Goal: Use online tool/utility: Utilize a website feature to perform a specific function

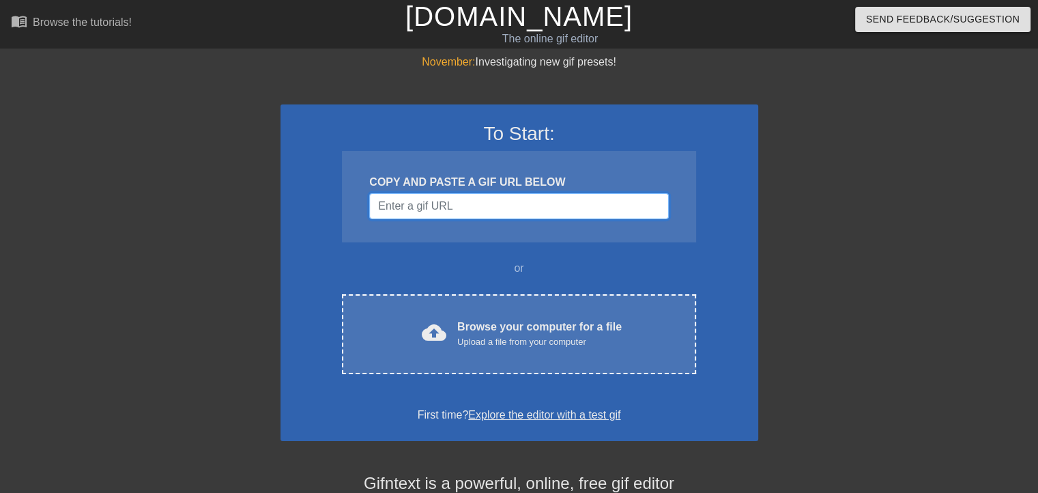
click at [453, 197] on input "Username" at bounding box center [518, 206] width 299 height 26
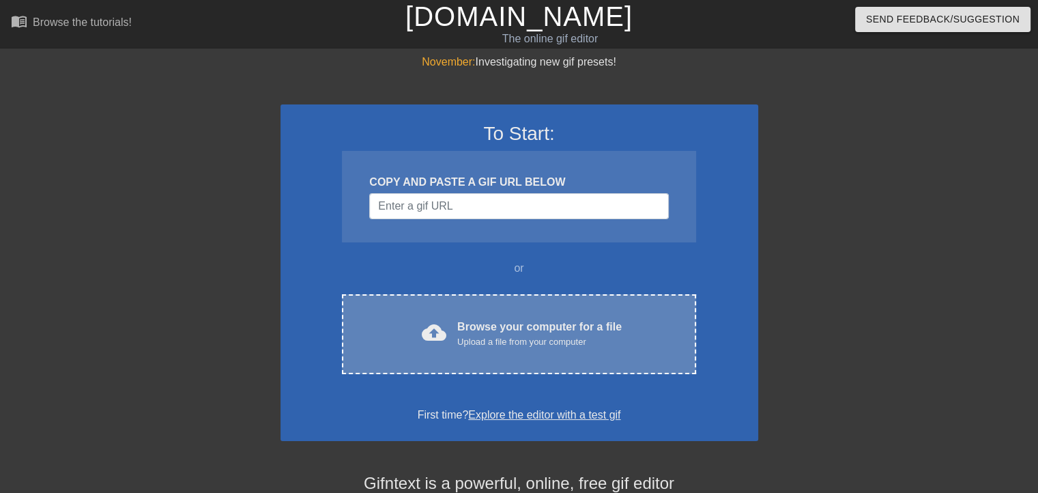
click at [584, 346] on div "Upload a file from your computer" at bounding box center [539, 342] width 164 height 14
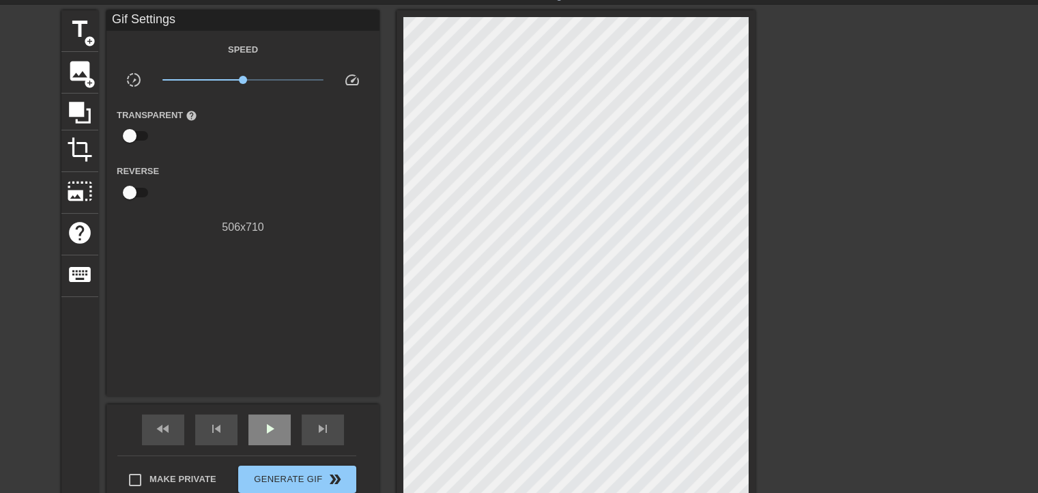
scroll to position [68, 0]
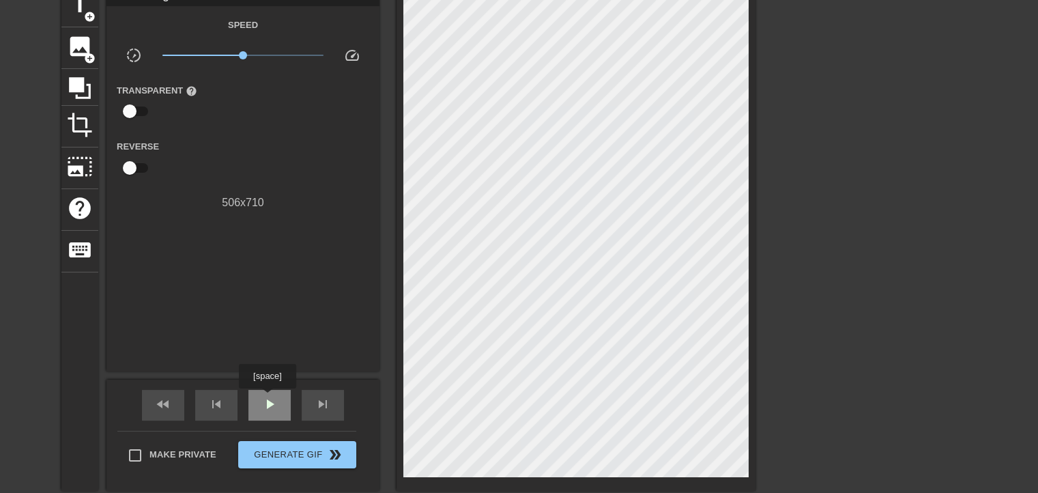
click at [267, 403] on span "play_arrow" at bounding box center [269, 404] width 16 height 16
click at [267, 403] on span "pause" at bounding box center [269, 404] width 16 height 16
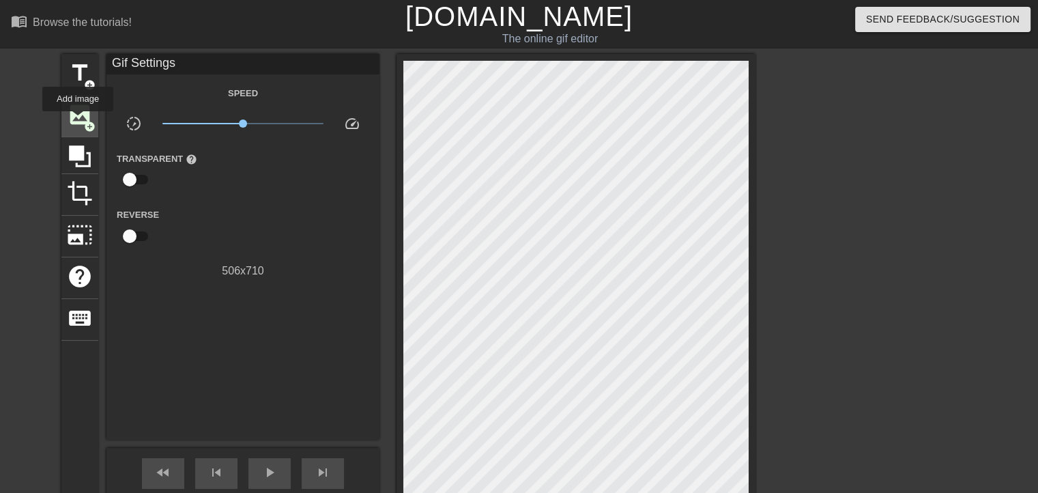
click at [78, 121] on span "image" at bounding box center [80, 115] width 26 height 26
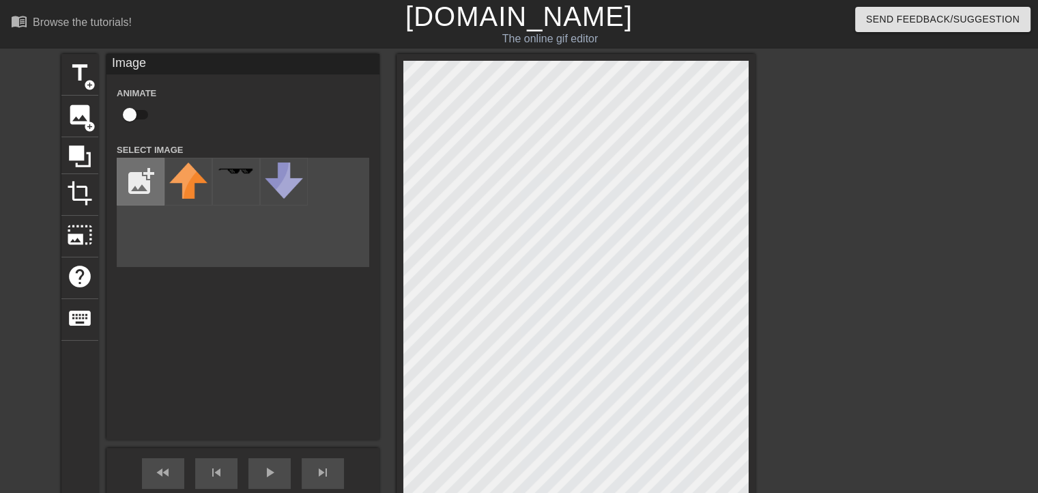
click at [128, 190] on input "file" at bounding box center [140, 181] width 46 height 46
type input "C:\fakepath\320px-Scandalabra_Pose_C_Blush.webp"
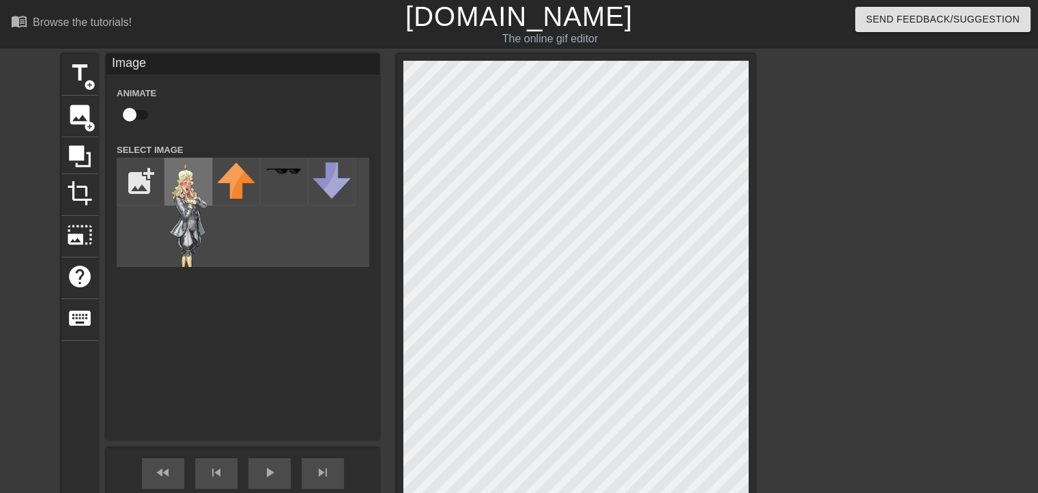
click at [189, 207] on img at bounding box center [188, 223] width 38 height 123
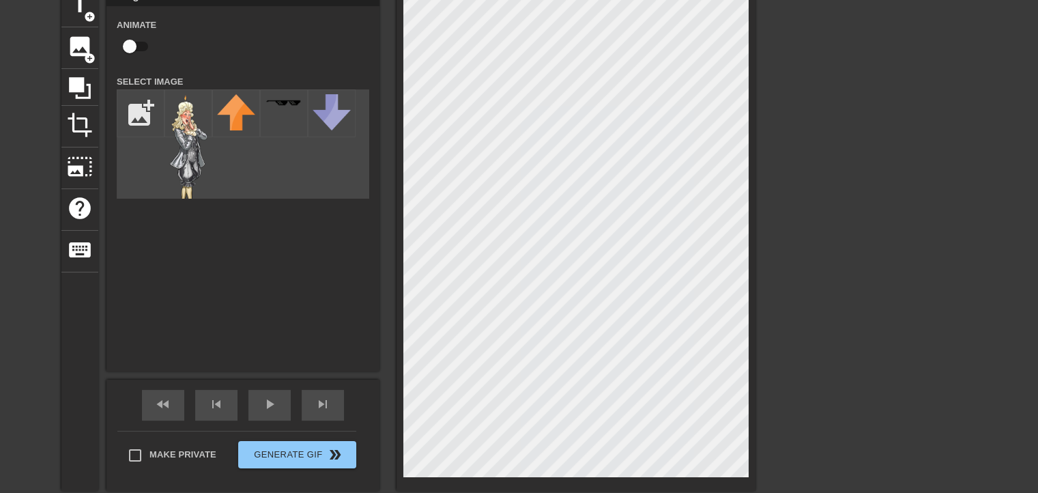
scroll to position [19, 0]
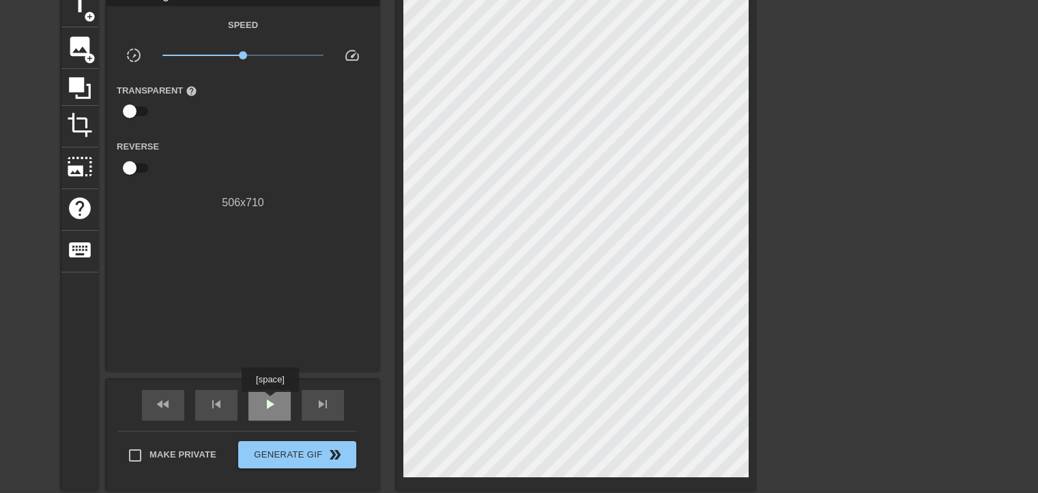
click at [270, 401] on span "play_arrow" at bounding box center [269, 404] width 16 height 16
click at [269, 402] on span "pause" at bounding box center [269, 404] width 16 height 16
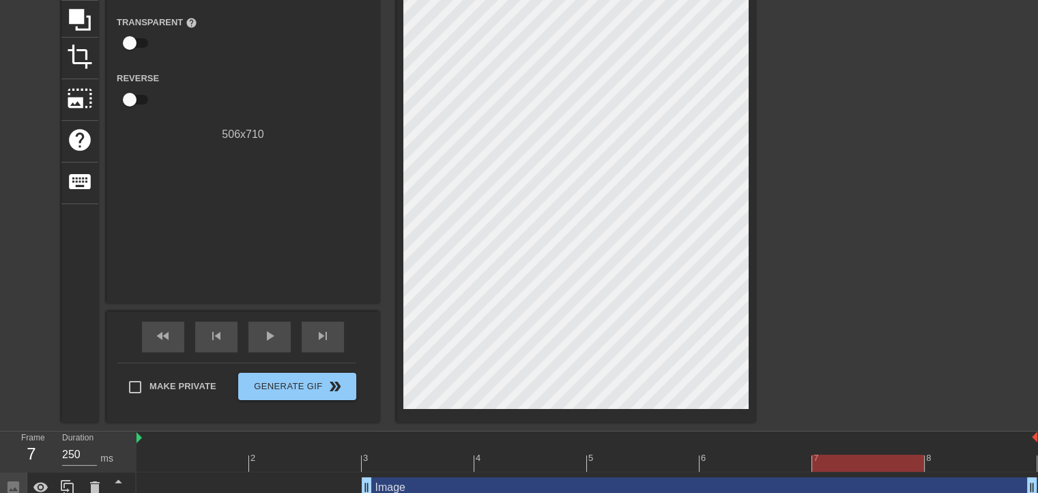
scroll to position [149, 0]
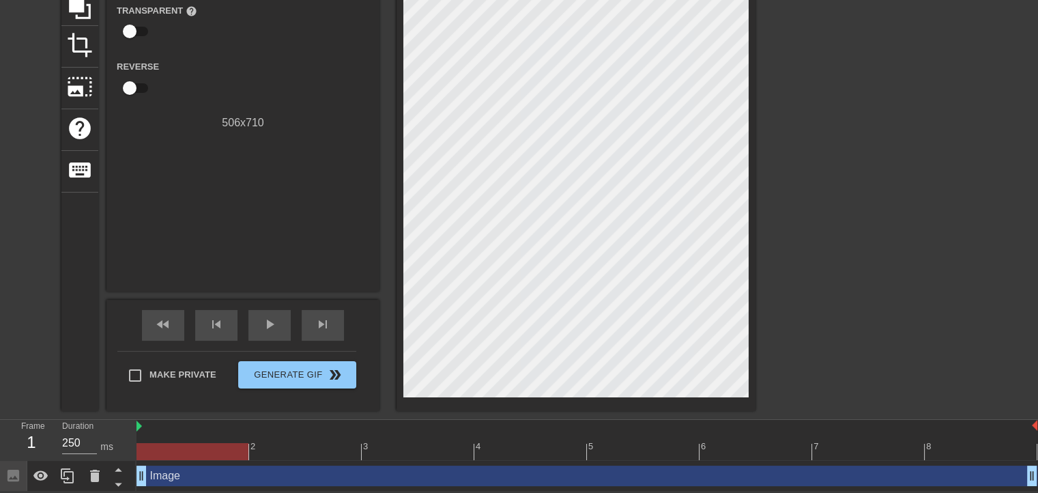
drag, startPoint x: 364, startPoint y: 474, endPoint x: 153, endPoint y: 465, distance: 211.1
click at [232, 474] on div "Image drag_handle drag_handle" at bounding box center [586, 475] width 901 height 20
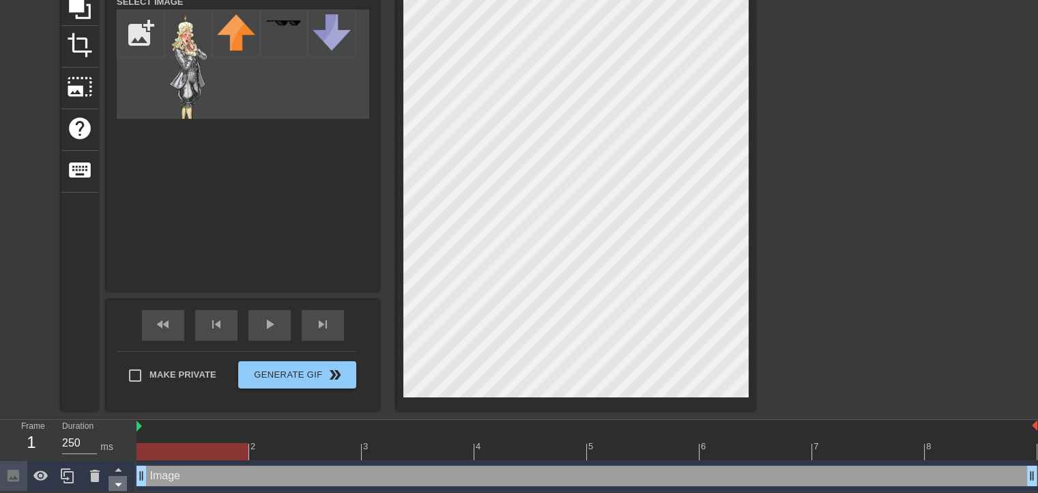
click at [121, 481] on icon at bounding box center [118, 484] width 17 height 17
click at [265, 322] on span "play_arrow" at bounding box center [269, 324] width 16 height 16
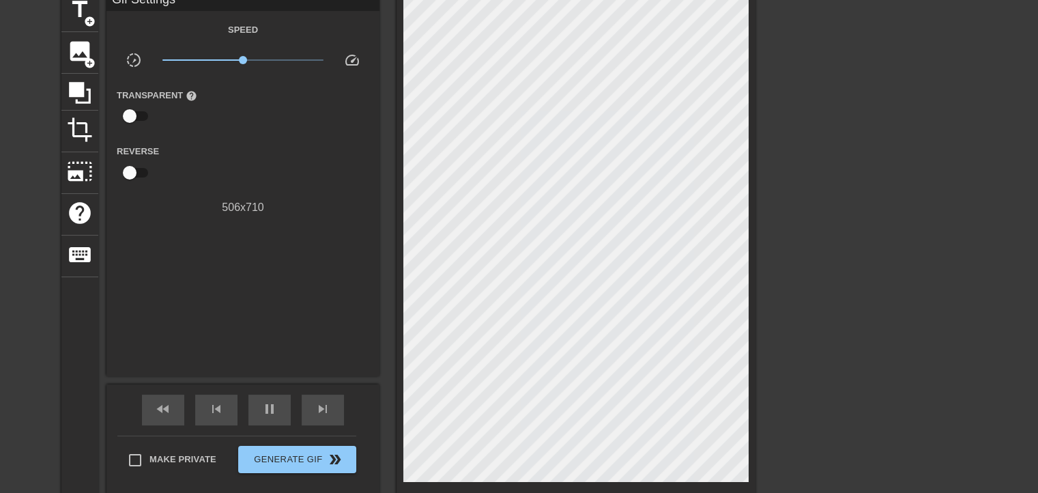
scroll to position [0, 0]
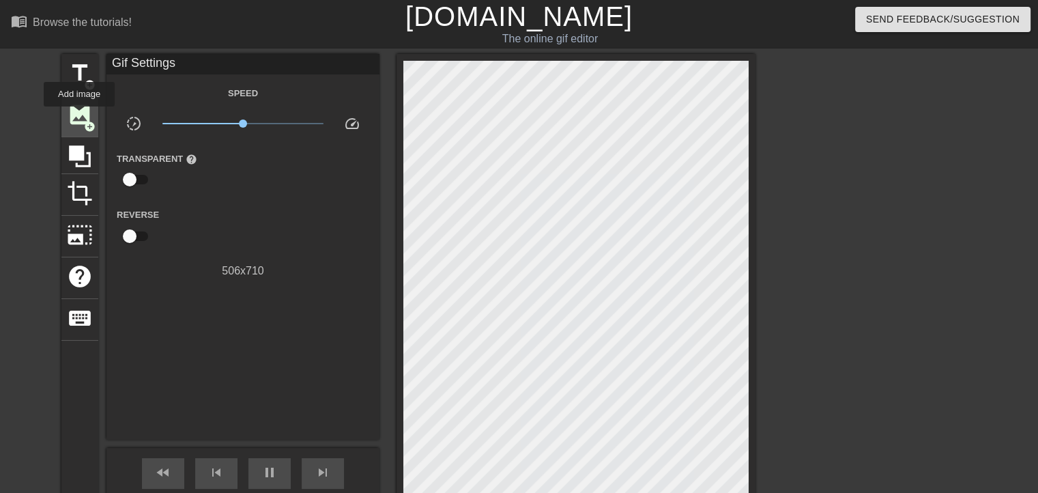
click at [79, 116] on span "image" at bounding box center [80, 115] width 26 height 26
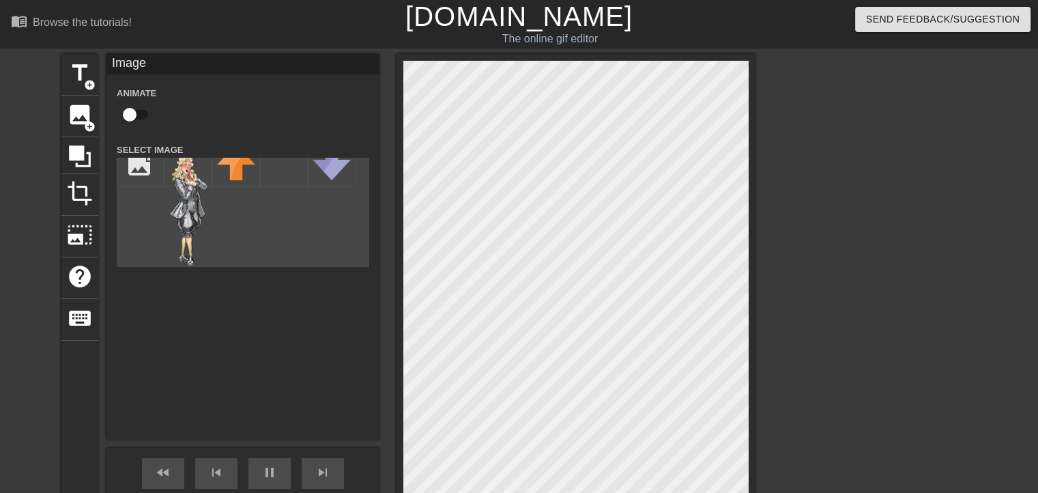
scroll to position [179, 0]
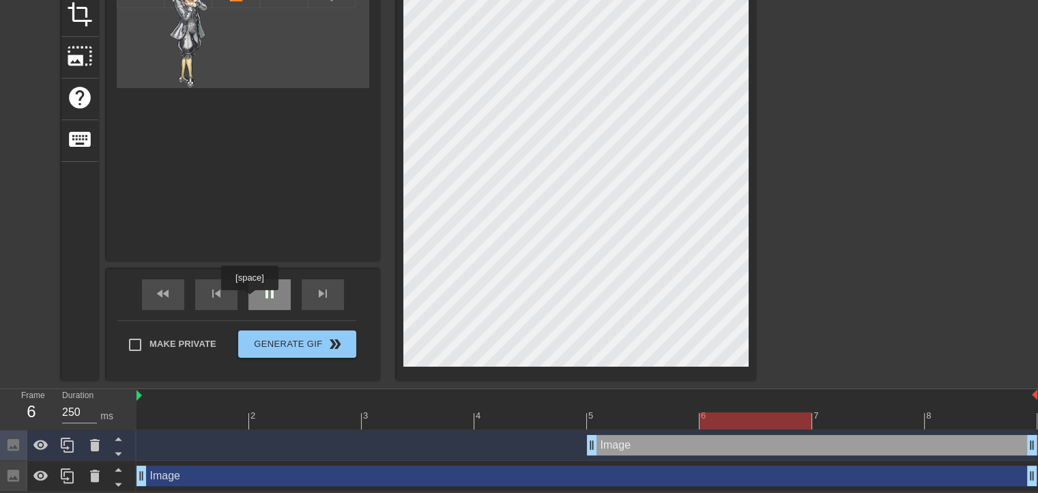
click at [259, 289] on div "pause" at bounding box center [269, 294] width 42 height 31
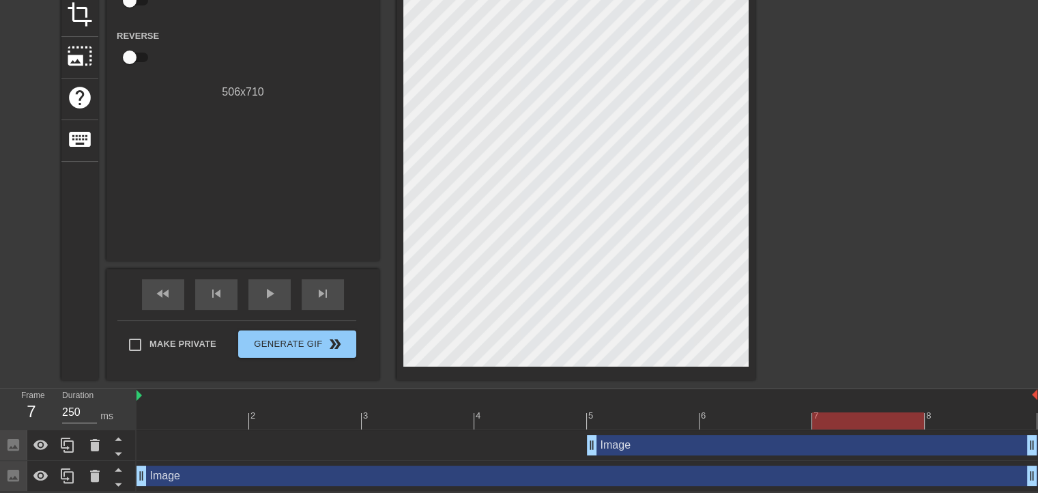
click at [259, 471] on div "Image drag_handle drag_handle" at bounding box center [586, 475] width 901 height 20
drag, startPoint x: 487, startPoint y: 449, endPoint x: 454, endPoint y: 449, distance: 32.8
click at [454, 449] on div "Image drag_handle drag_handle" at bounding box center [586, 445] width 901 height 20
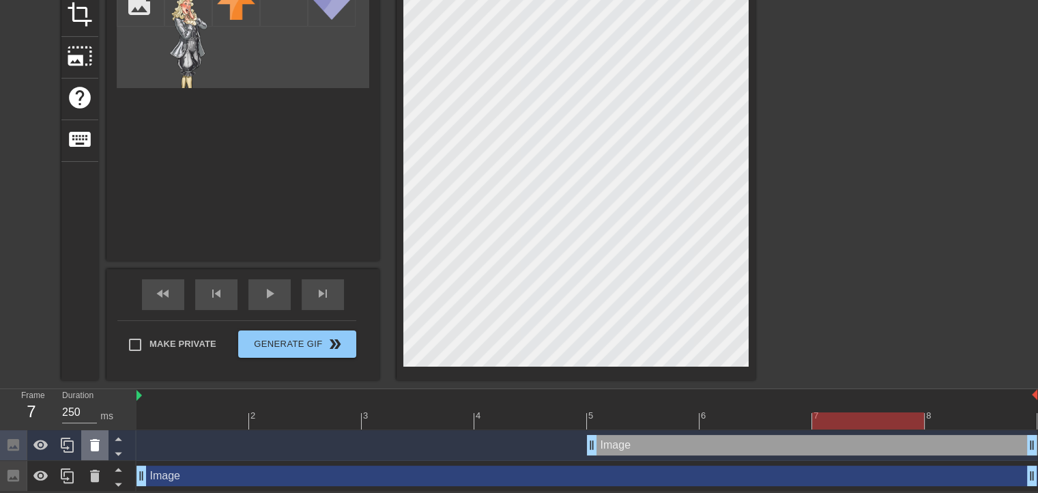
click at [88, 446] on icon at bounding box center [95, 445] width 16 height 16
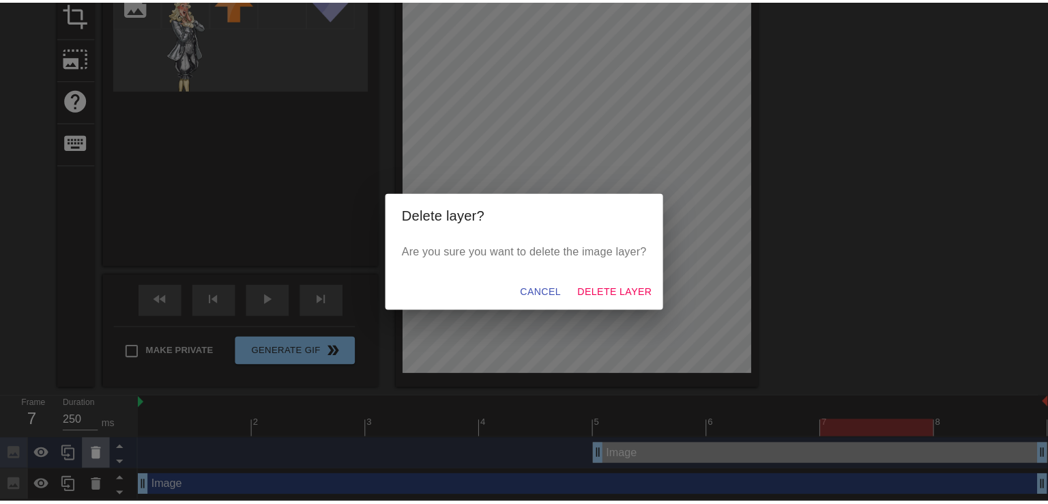
scroll to position [169, 0]
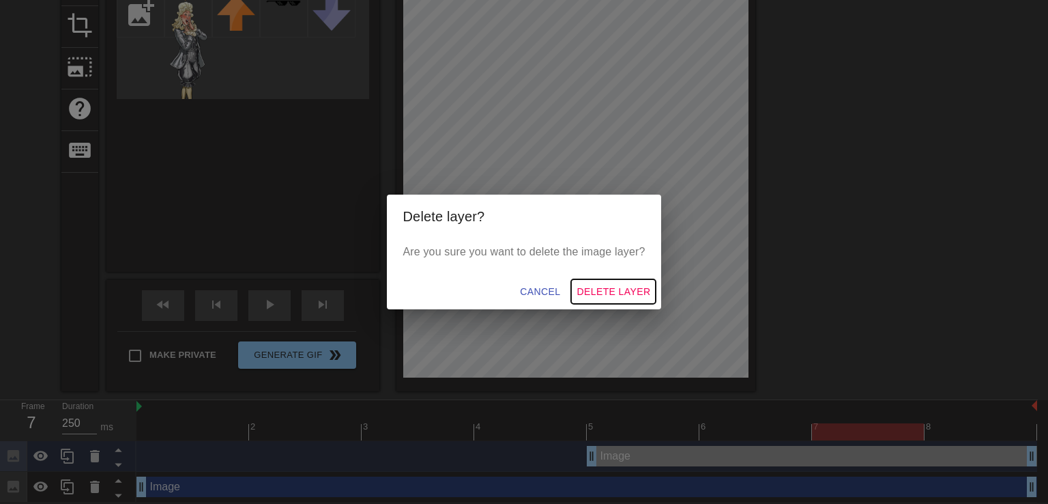
click at [629, 290] on span "Delete Layer" at bounding box center [614, 291] width 74 height 17
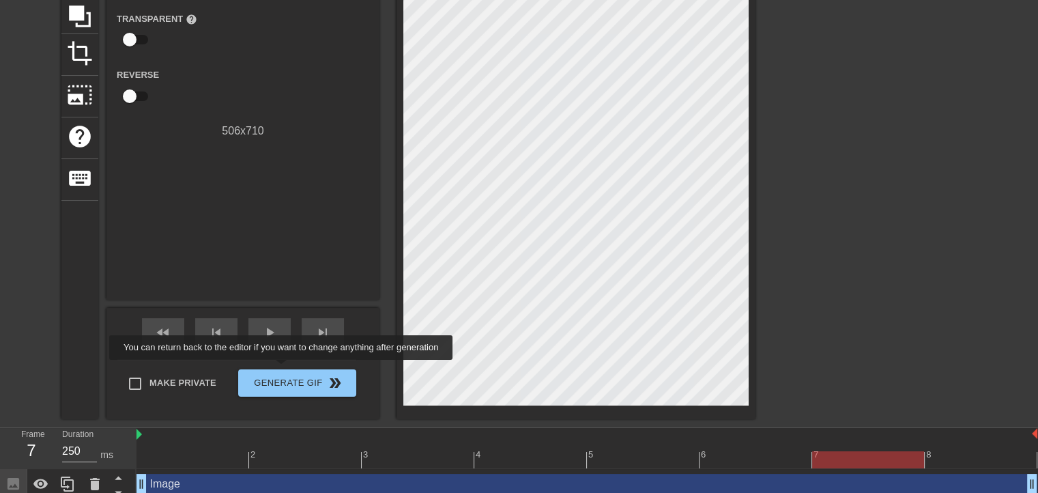
scroll to position [81, 0]
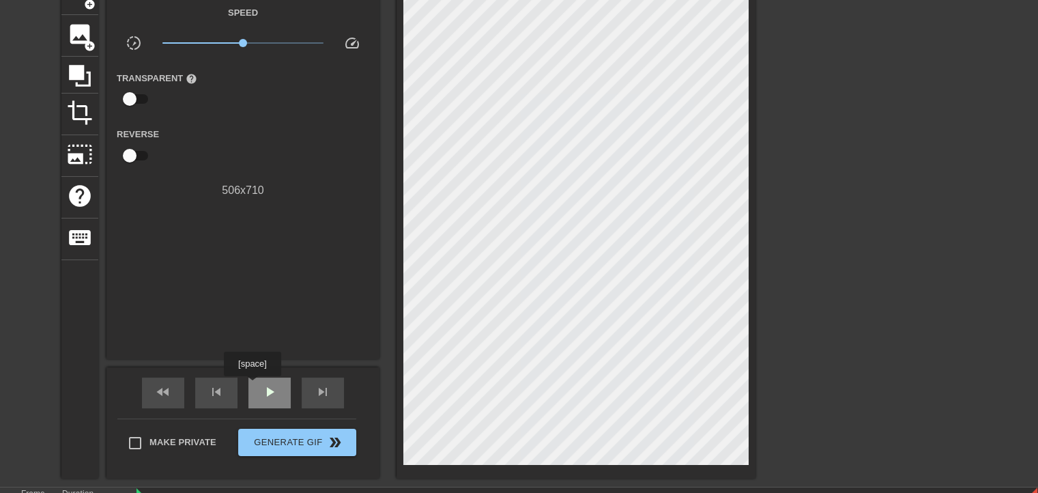
click at [252, 386] on div "play_arrow" at bounding box center [269, 392] width 42 height 31
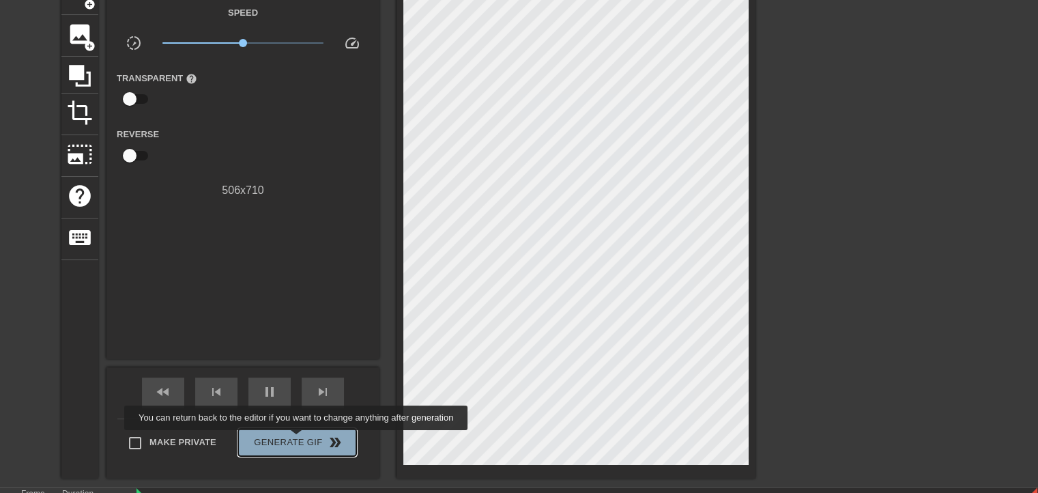
click at [298, 440] on span "Generate Gif double_arrow" at bounding box center [297, 442] width 107 height 16
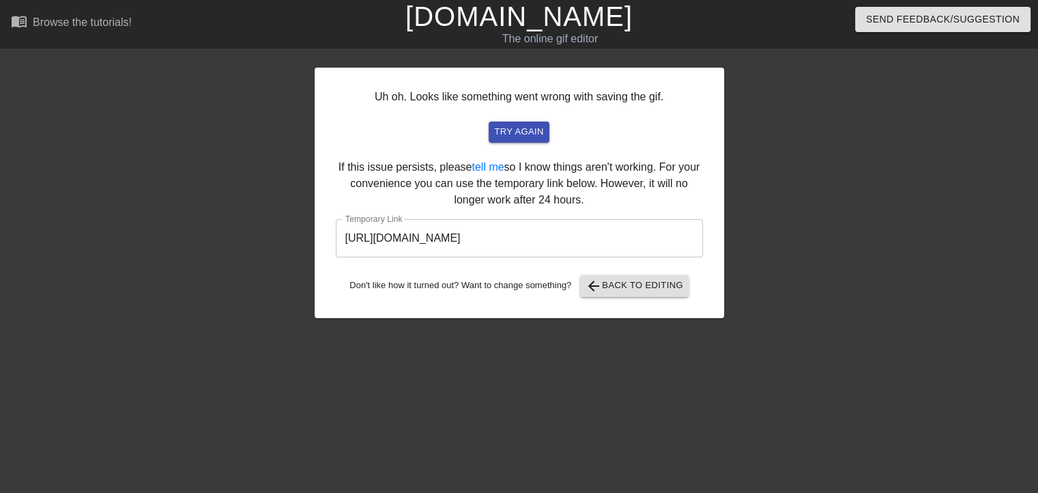
scroll to position [0, 0]
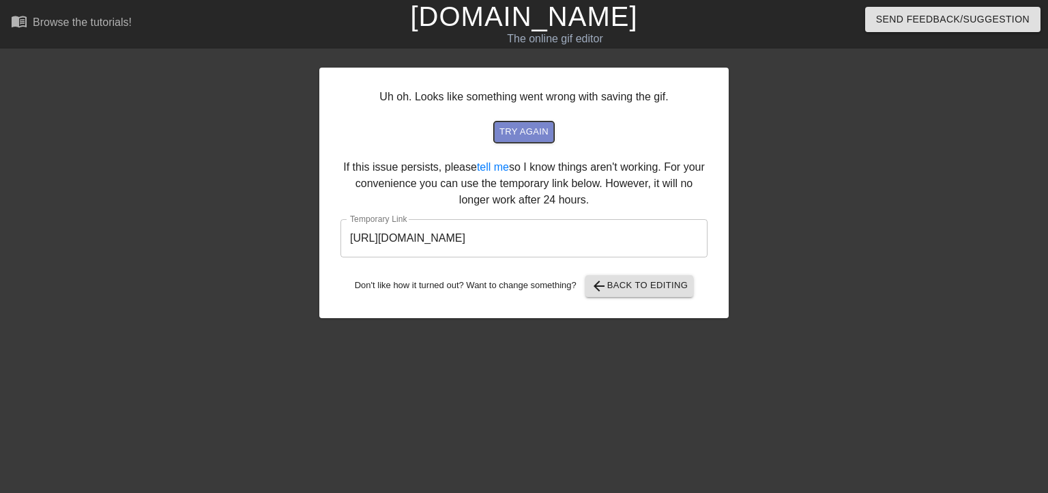
click at [545, 130] on span "try again" at bounding box center [524, 132] width 49 height 16
click at [641, 231] on input "[URL][DOMAIN_NAME]" at bounding box center [524, 238] width 367 height 38
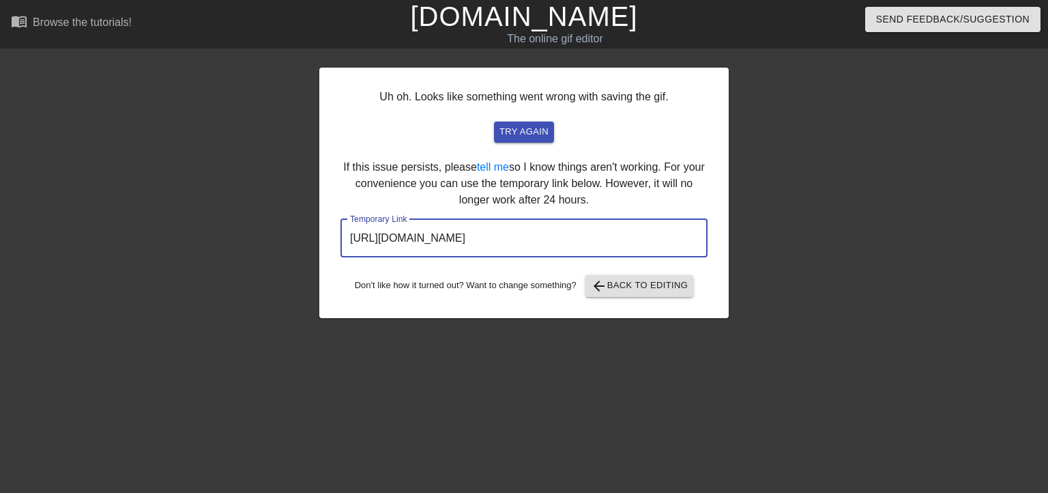
drag, startPoint x: 641, startPoint y: 231, endPoint x: 308, endPoint y: 233, distance: 332.4
click at [308, 233] on div "Uh oh. Looks like something went wrong with saving the gif. try again If this i…" at bounding box center [524, 258] width 1048 height 409
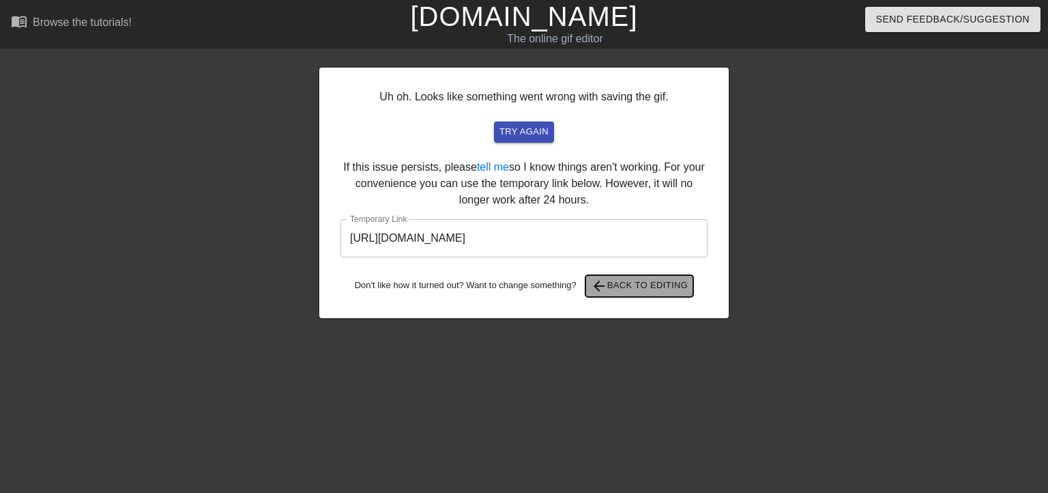
click at [606, 293] on span "arrow_back" at bounding box center [599, 286] width 16 height 16
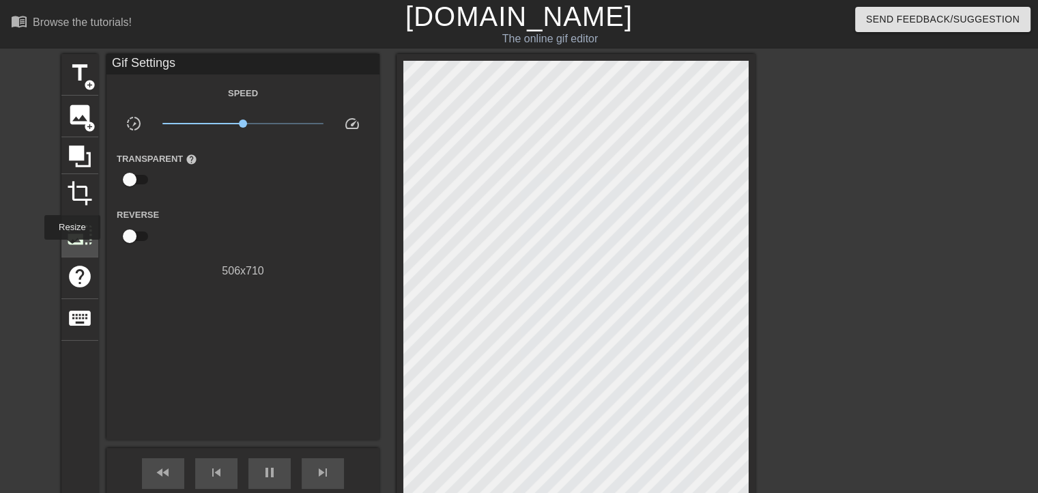
click at [71, 249] on div "photo_size_select_large" at bounding box center [79, 237] width 37 height 42
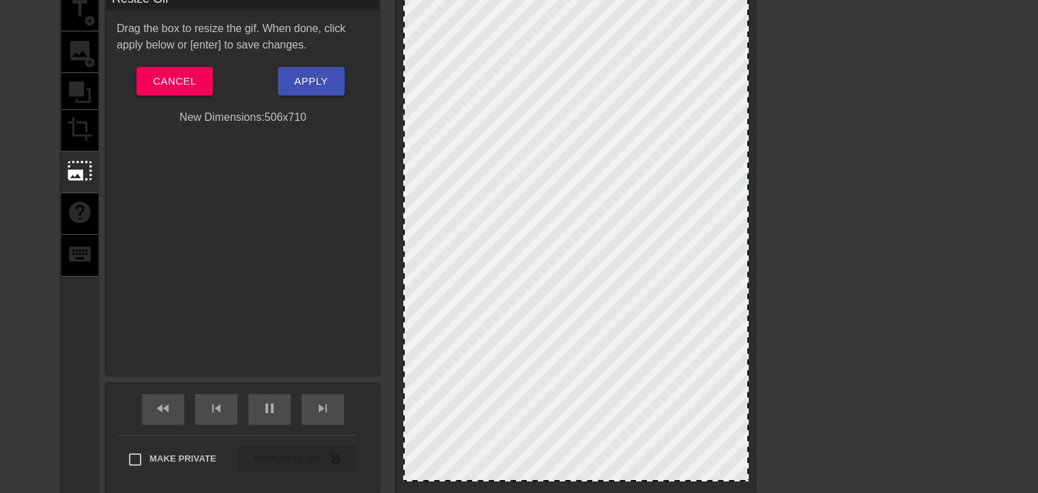
scroll to position [136, 0]
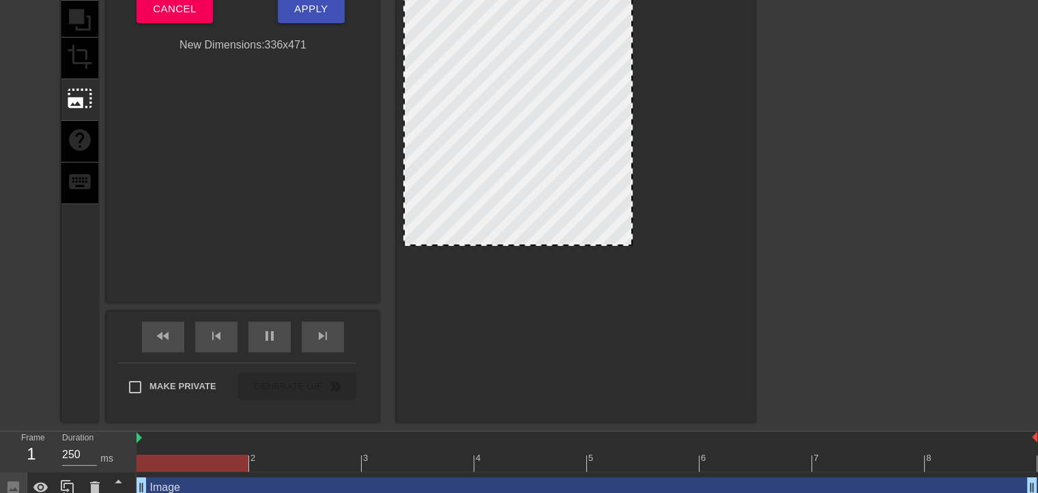
drag, startPoint x: 571, startPoint y: 405, endPoint x: 529, endPoint y: 242, distance: 168.3
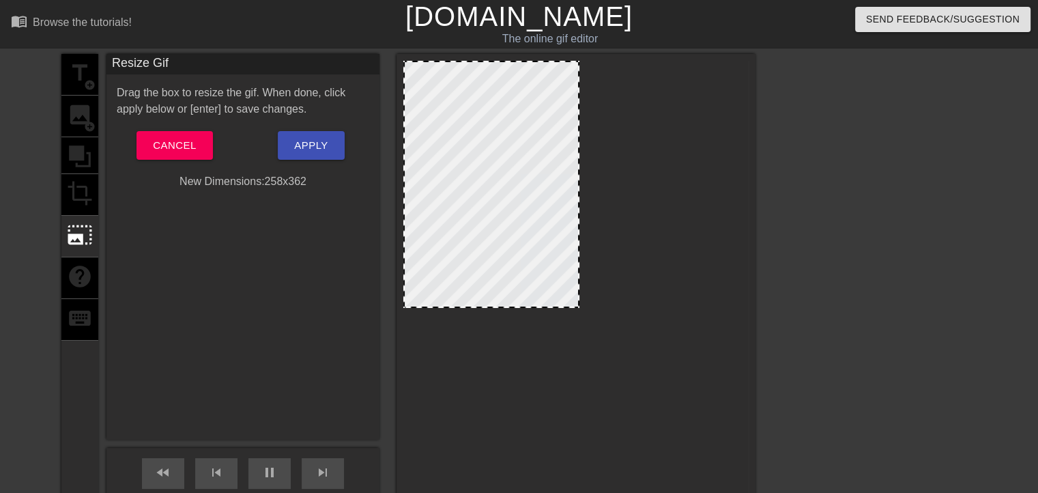
drag, startPoint x: 510, startPoint y: 381, endPoint x: 452, endPoint y: 306, distance: 93.9
click at [452, 306] on div at bounding box center [491, 306] width 173 height 7
click at [323, 156] on button "Apply" at bounding box center [311, 145] width 66 height 29
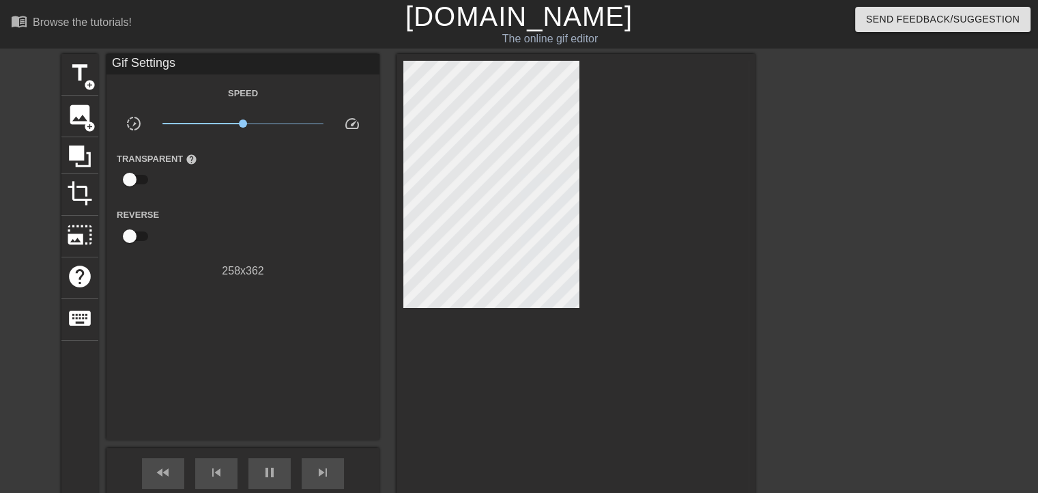
scroll to position [68, 0]
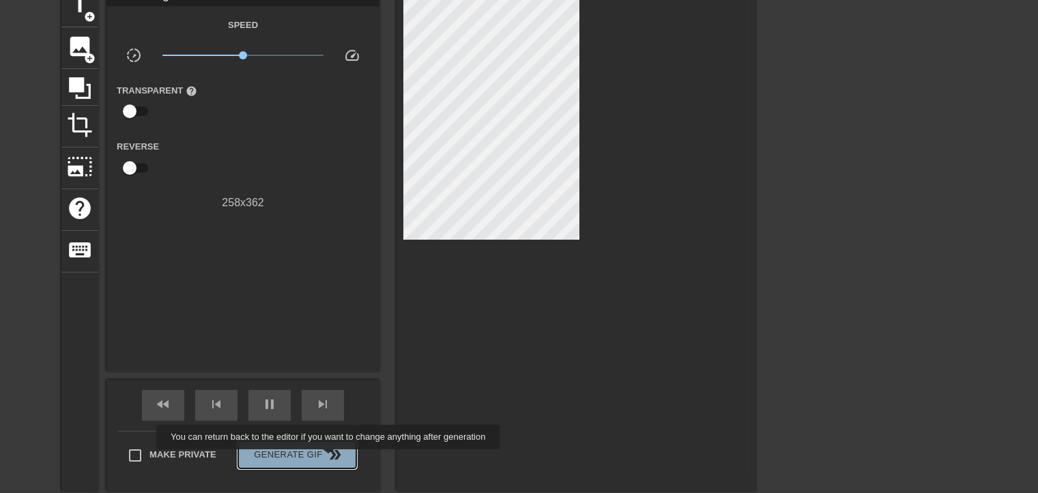
click at [330, 459] on span "double_arrow" at bounding box center [335, 454] width 16 height 16
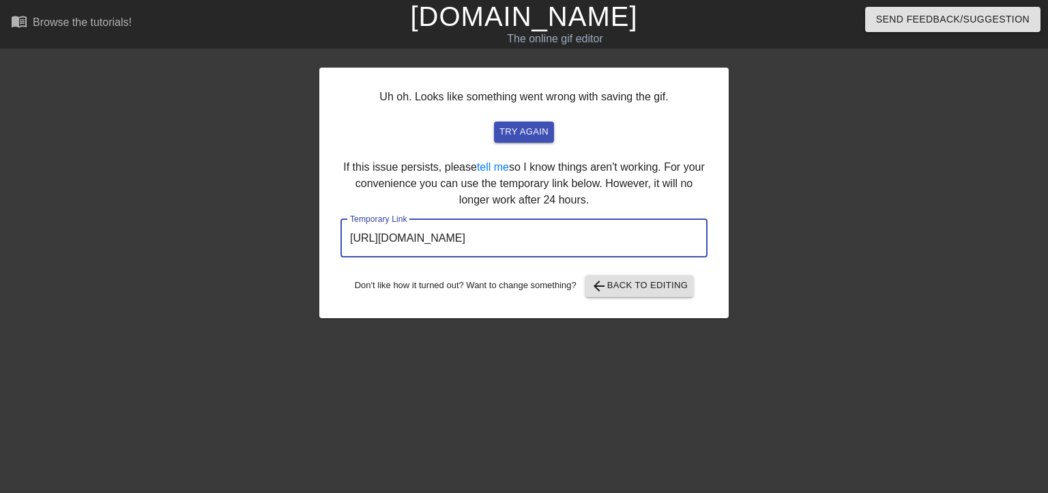
drag, startPoint x: 644, startPoint y: 241, endPoint x: 332, endPoint y: 246, distance: 311.2
click at [332, 246] on div "Uh oh. Looks like something went wrong with saving the gif. try again If this i…" at bounding box center [523, 193] width 409 height 250
click at [652, 285] on span "arrow_back Back to Editing" at bounding box center [640, 286] width 98 height 16
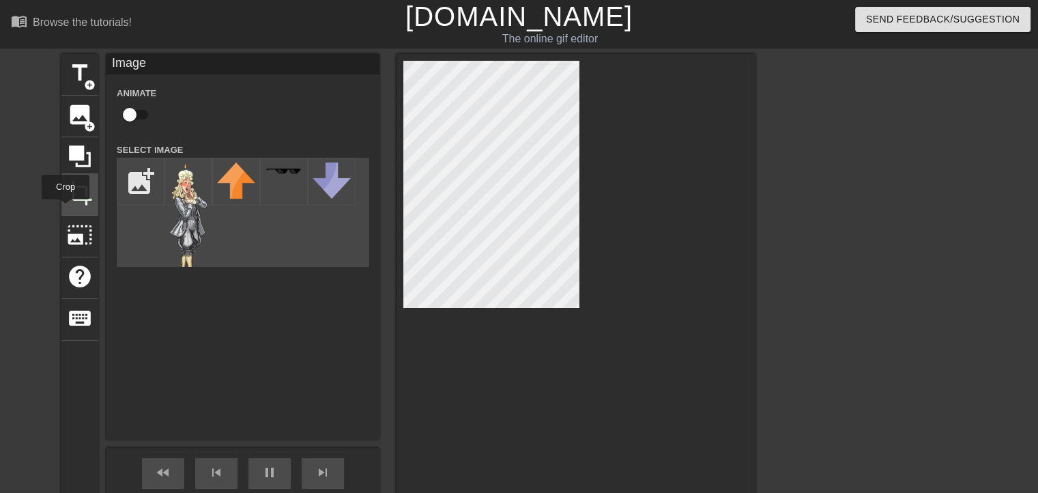
click at [71, 188] on span "crop" at bounding box center [80, 193] width 26 height 26
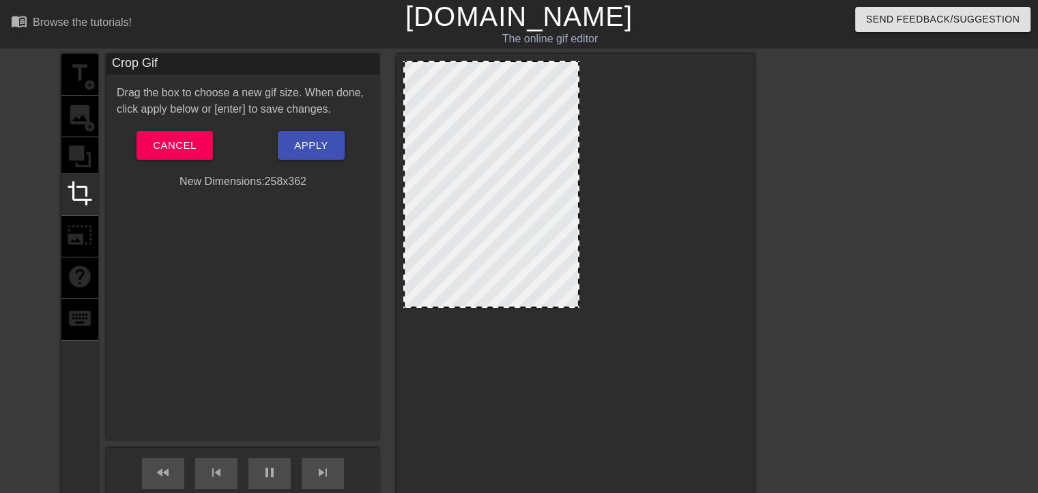
click at [89, 246] on div "title add_circle image add_circle crop photo_size_select_large help keyboard" at bounding box center [79, 306] width 37 height 505
click at [145, 147] on button "Cancel" at bounding box center [174, 145] width 76 height 29
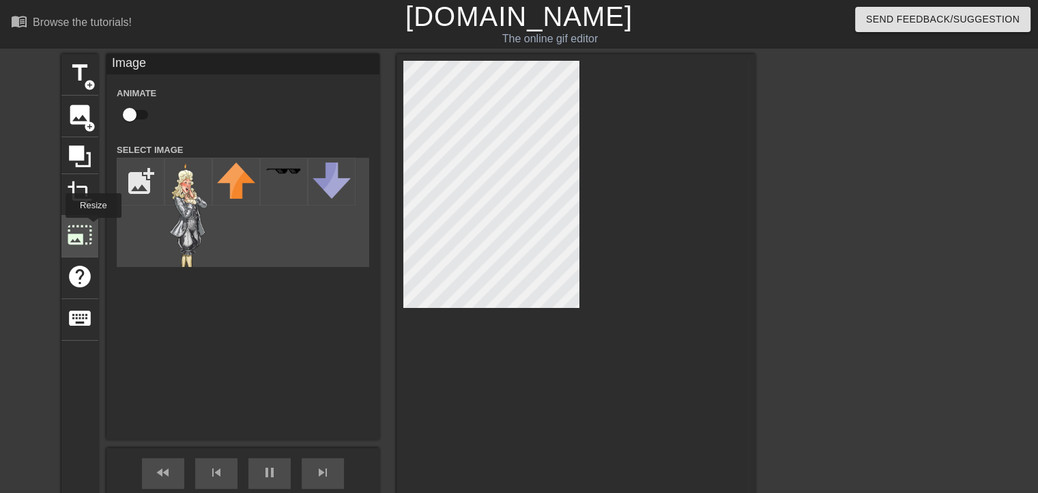
click at [92, 227] on span "photo_size_select_large" at bounding box center [80, 235] width 26 height 26
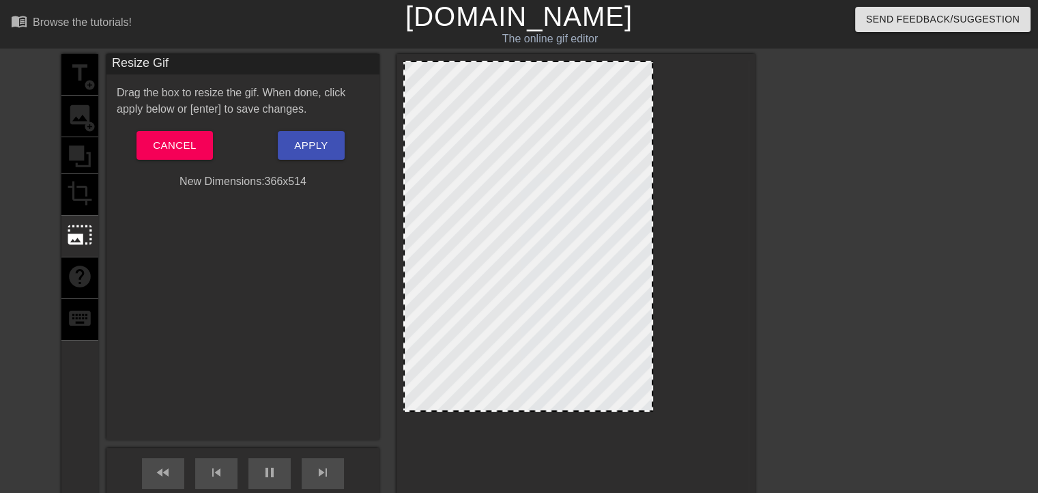
click at [631, 414] on div at bounding box center [575, 303] width 345 height 485
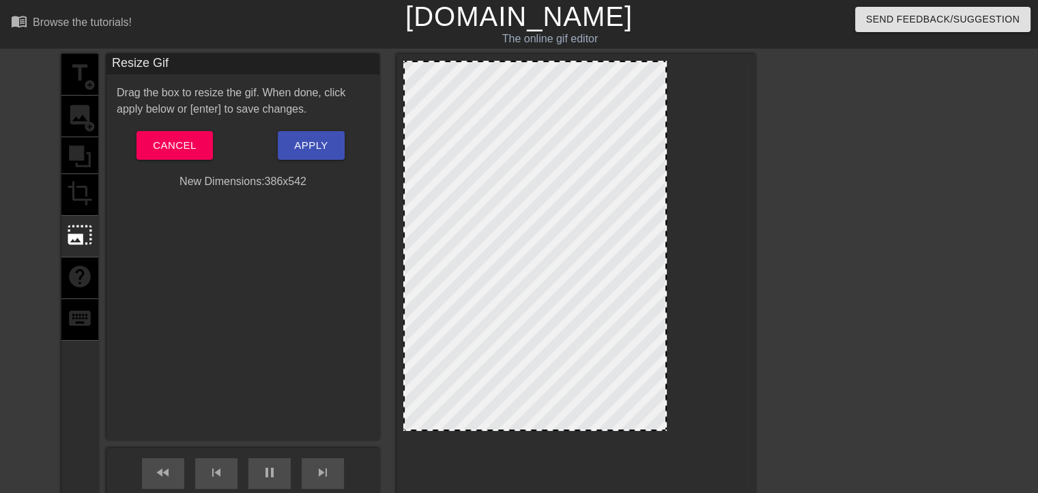
drag, startPoint x: 650, startPoint y: 411, endPoint x: 661, endPoint y: 430, distance: 22.0
click at [661, 430] on div at bounding box center [666, 429] width 14 height 14
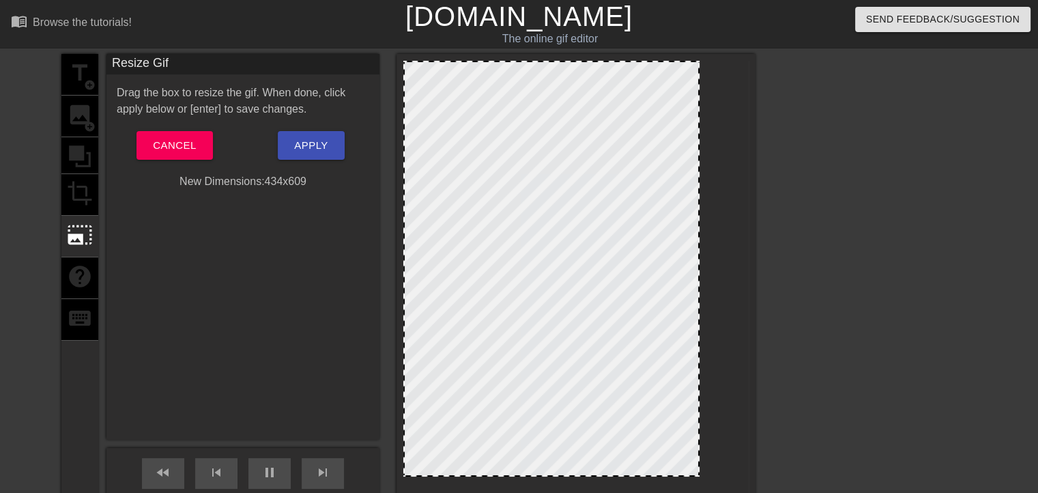
click at [711, 476] on div at bounding box center [575, 303] width 345 height 485
click at [329, 150] on button "Apply" at bounding box center [311, 145] width 66 height 29
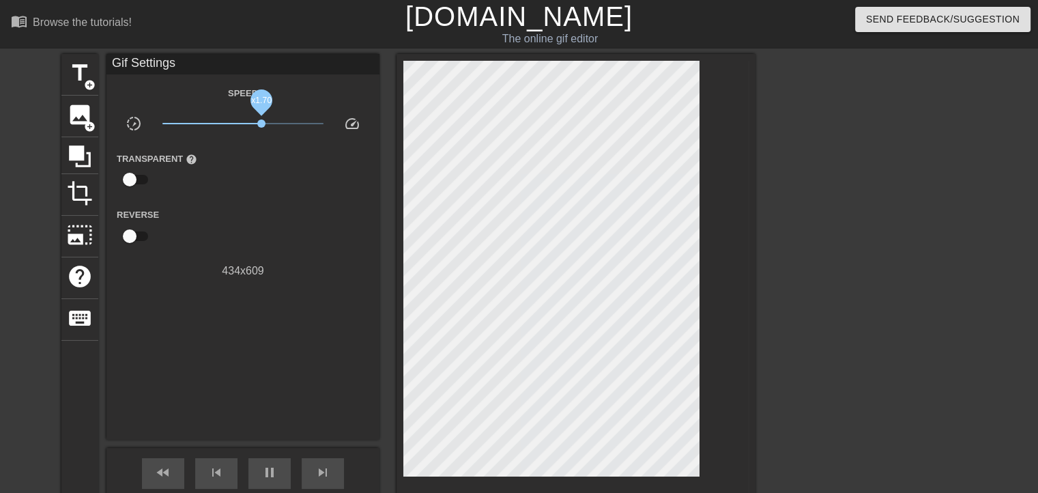
click at [261, 126] on span "x1.70" at bounding box center [243, 123] width 162 height 16
drag, startPoint x: 263, startPoint y: 123, endPoint x: 274, endPoint y: 124, distance: 11.6
click at [274, 124] on span "x2.32" at bounding box center [272, 123] width 8 height 8
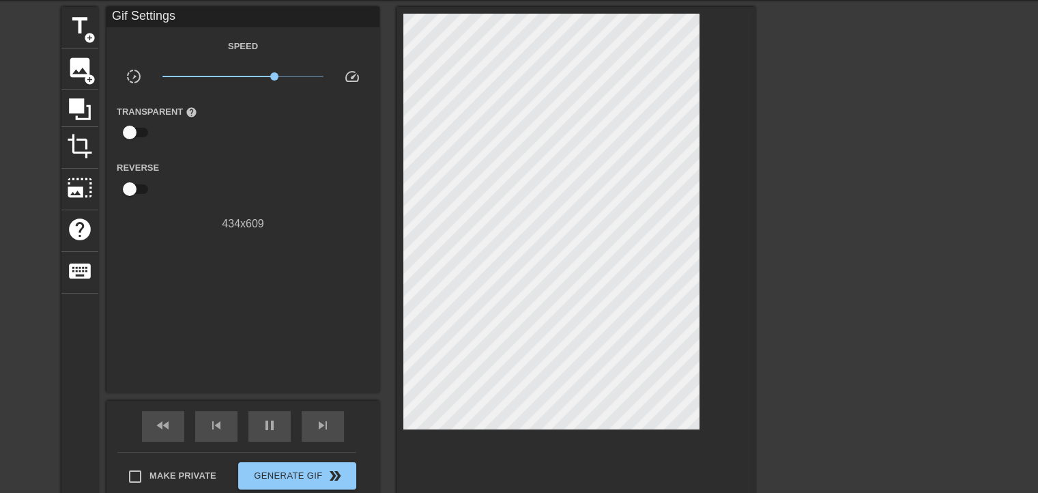
scroll to position [68, 0]
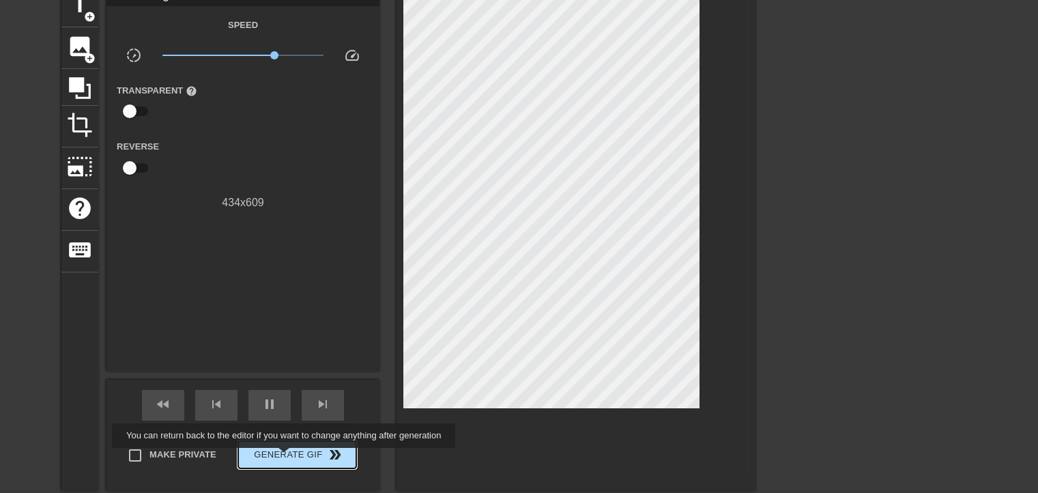
click at [285, 457] on span "Generate Gif double_arrow" at bounding box center [297, 454] width 107 height 16
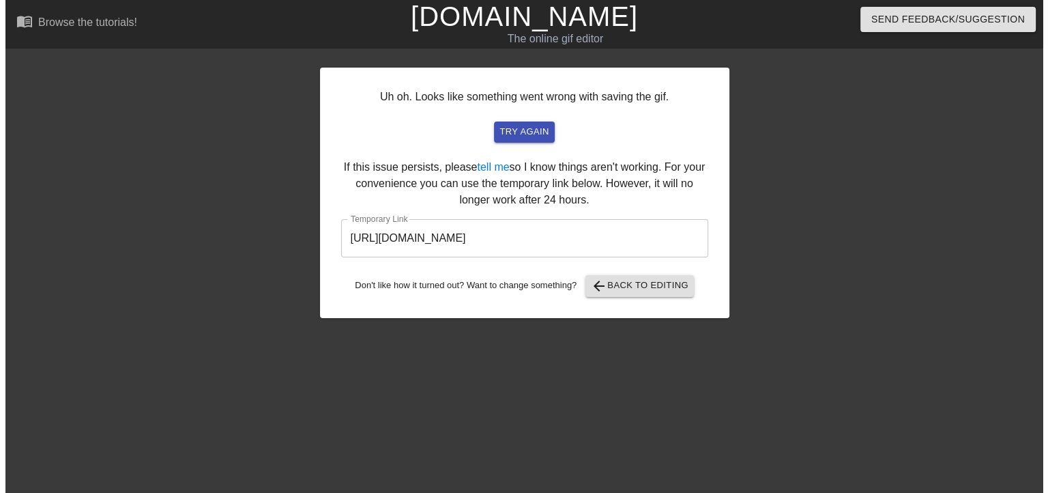
scroll to position [0, 0]
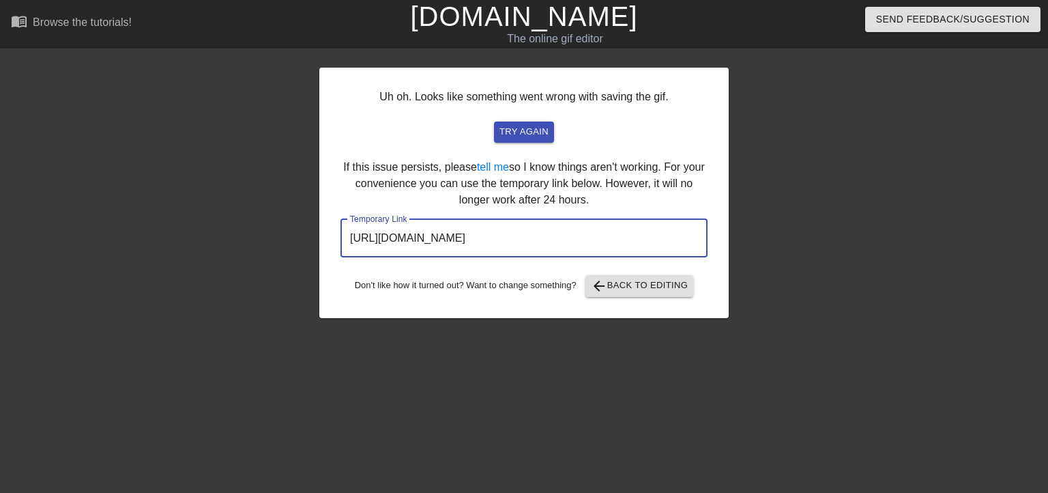
drag, startPoint x: 521, startPoint y: 236, endPoint x: 291, endPoint y: 230, distance: 230.8
click at [291, 230] on div "Uh oh. Looks like something went wrong with saving the gif. try again If this i…" at bounding box center [524, 258] width 1048 height 409
